Goal: Task Accomplishment & Management: Manage account settings

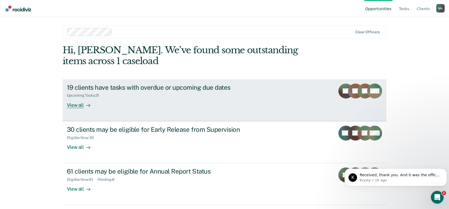
click at [134, 86] on div "19 clients have tasks with overdue or upcoming due dates" at bounding box center [160, 88] width 187 height 8
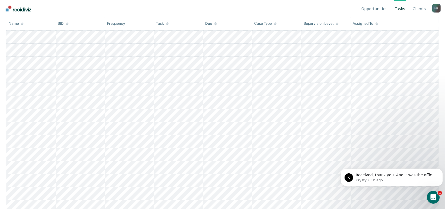
scroll to position [160, 0]
